Goal: Task Accomplishment & Management: Use online tool/utility

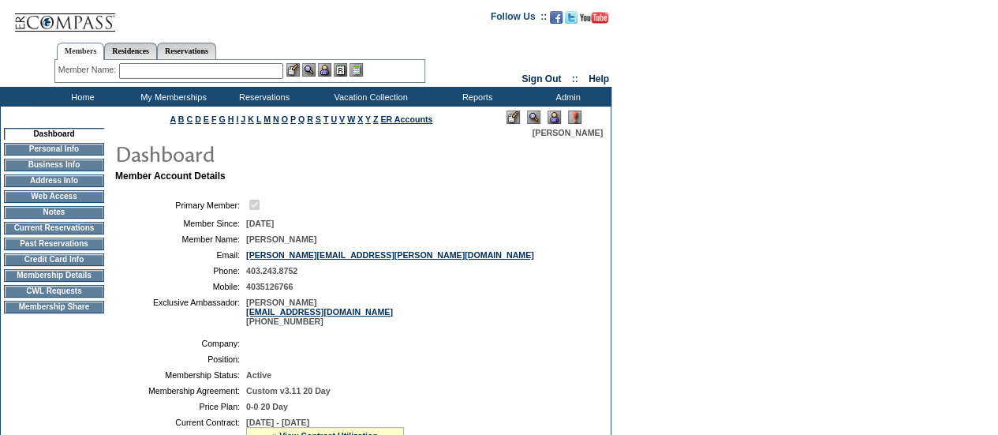
click at [52, 296] on td "CWL Requests" at bounding box center [54, 291] width 100 height 13
click at [552, 118] on img at bounding box center [554, 116] width 13 height 13
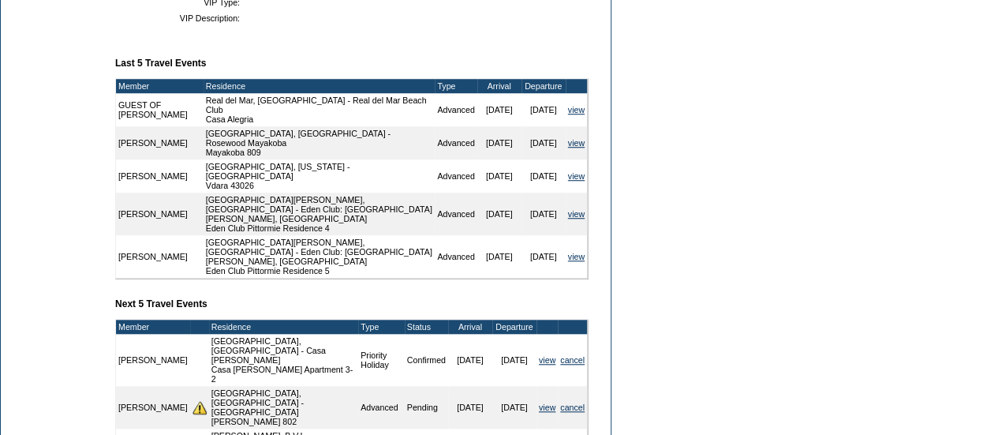
scroll to position [561, 0]
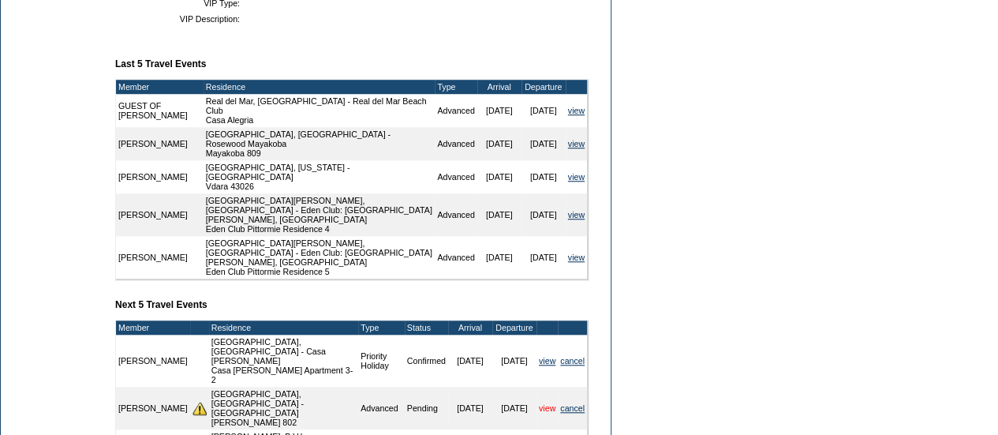
click at [541, 403] on link "view" at bounding box center [547, 407] width 17 height 9
